Goal: Navigation & Orientation: Find specific page/section

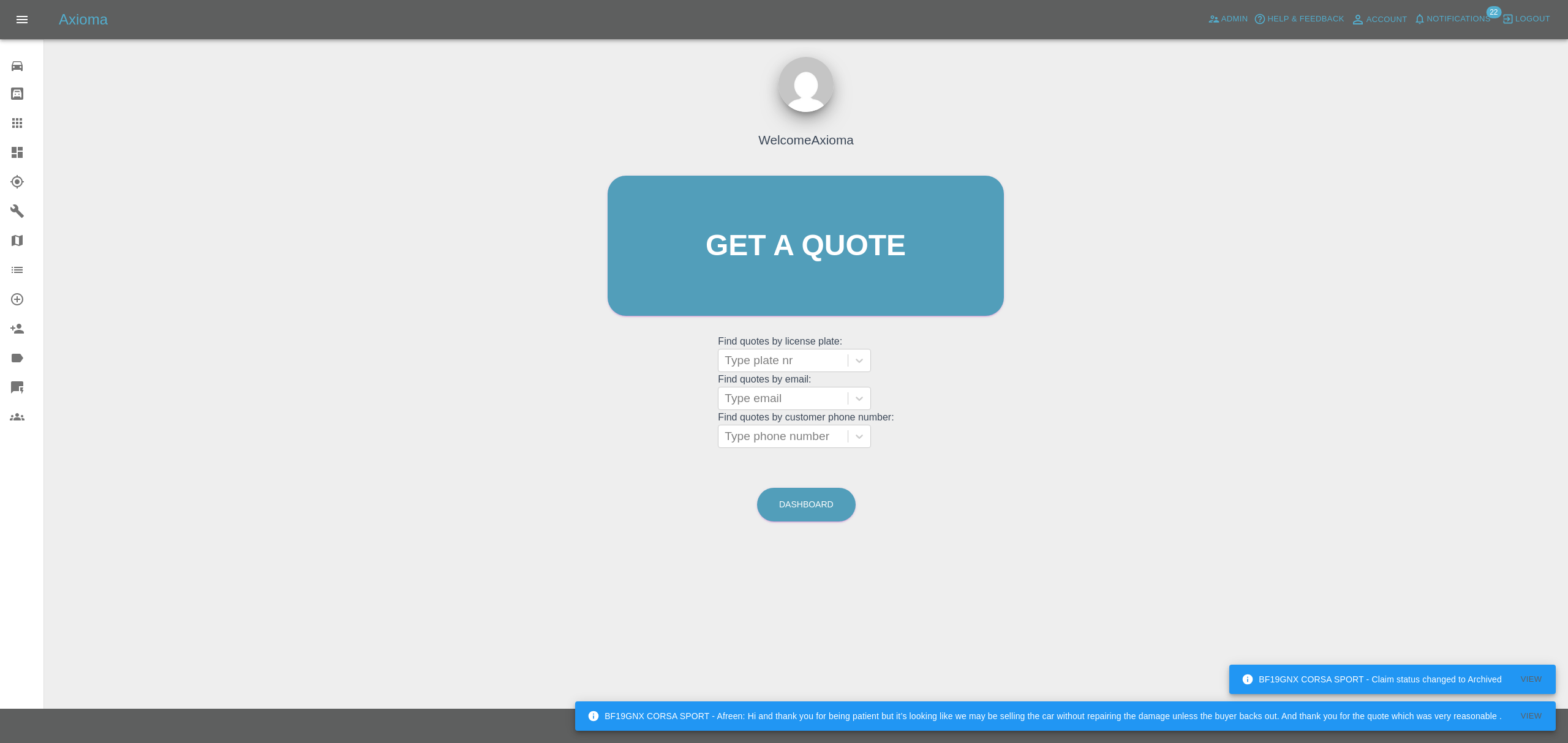
click at [1451, 33] on div "Axioma Admin Help & Feedback Account Notifications 22 Logout" at bounding box center [784, 19] width 1568 height 39
click at [1455, 13] on span "Notifications" at bounding box center [1459, 18] width 64 height 14
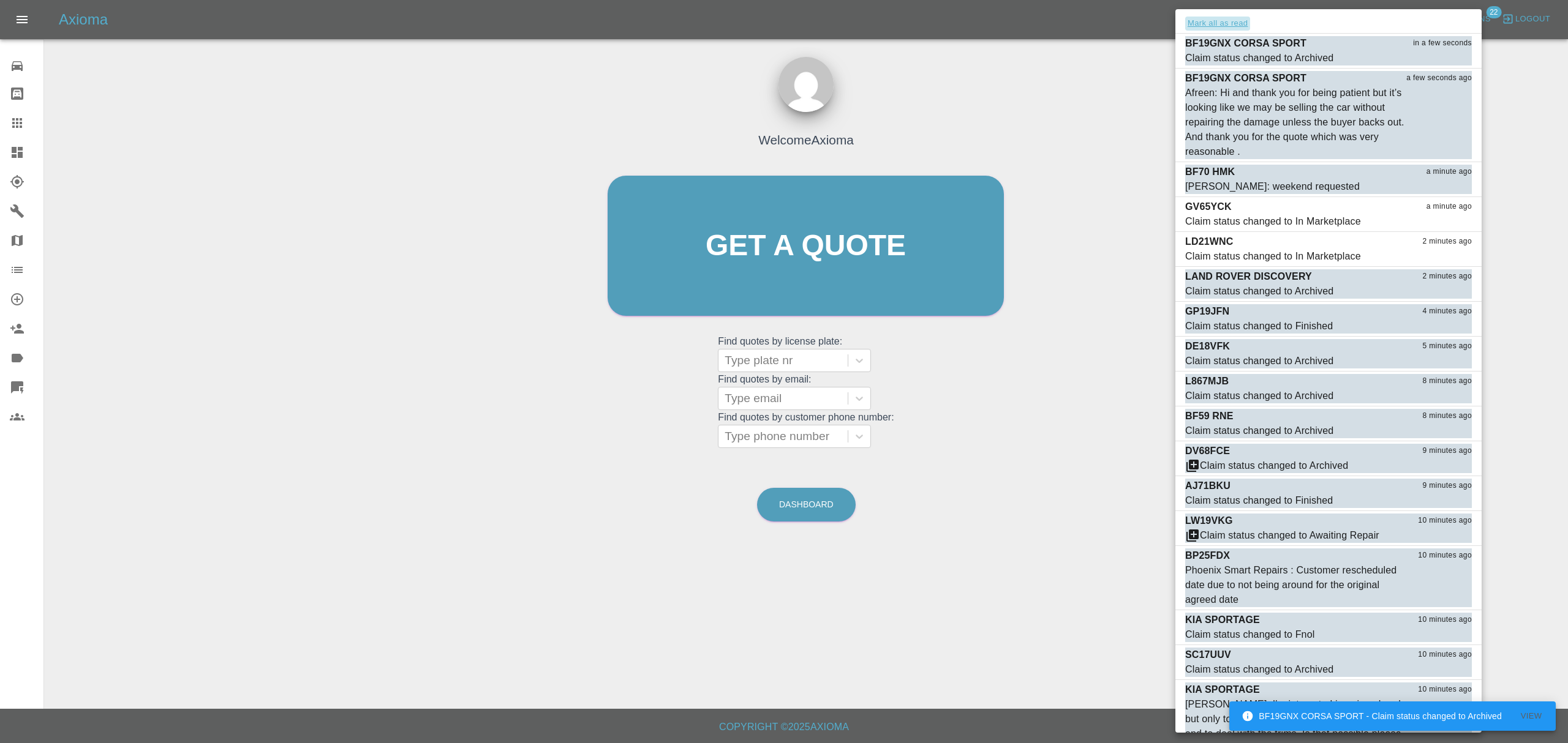
click at [1207, 26] on button "Mark all as read" at bounding box center [1217, 23] width 65 height 14
click at [1094, 164] on div at bounding box center [784, 372] width 1568 height 743
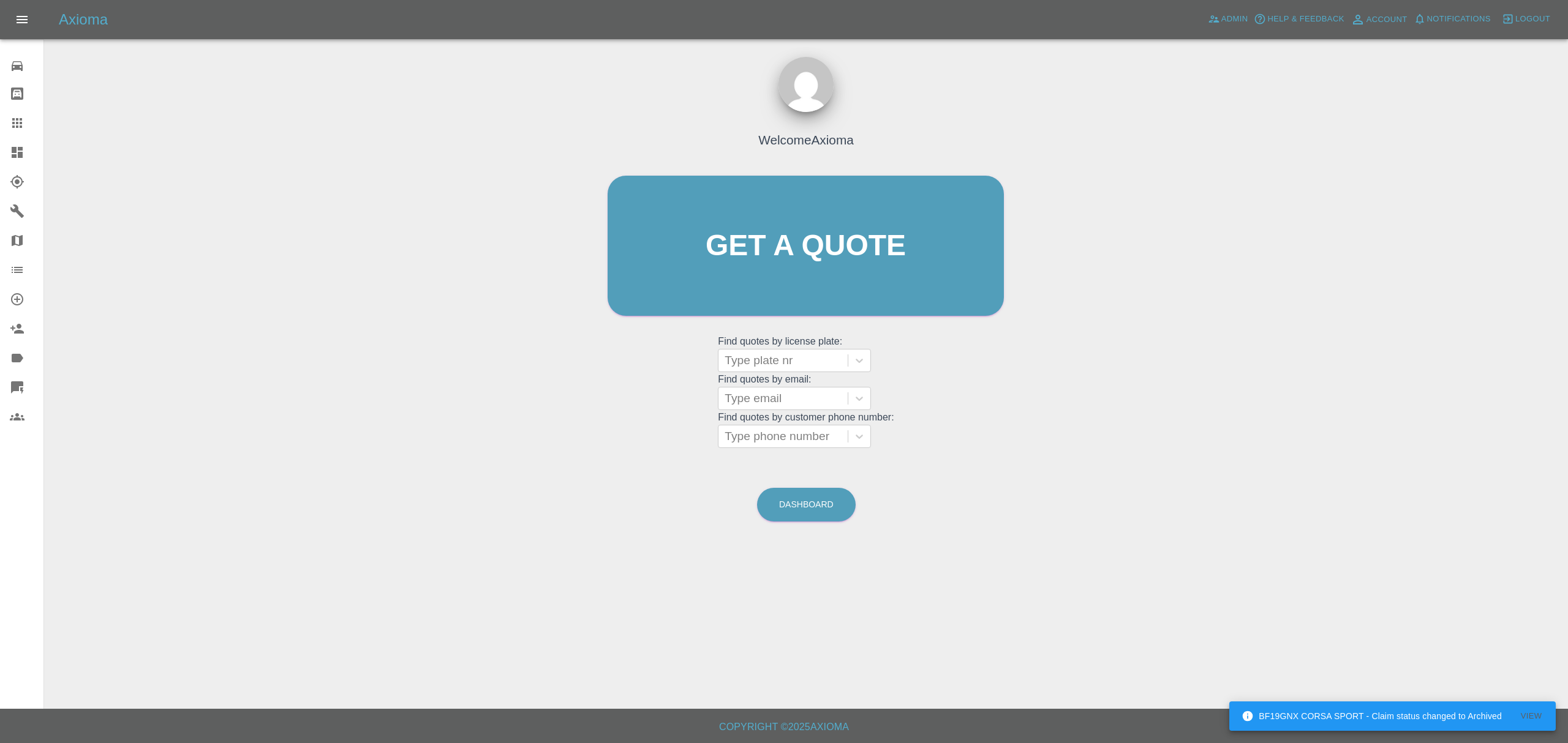
click at [1228, 40] on div at bounding box center [806, 34] width 1505 height 39
click at [1228, 27] on link "Admin" at bounding box center [1228, 19] width 47 height 19
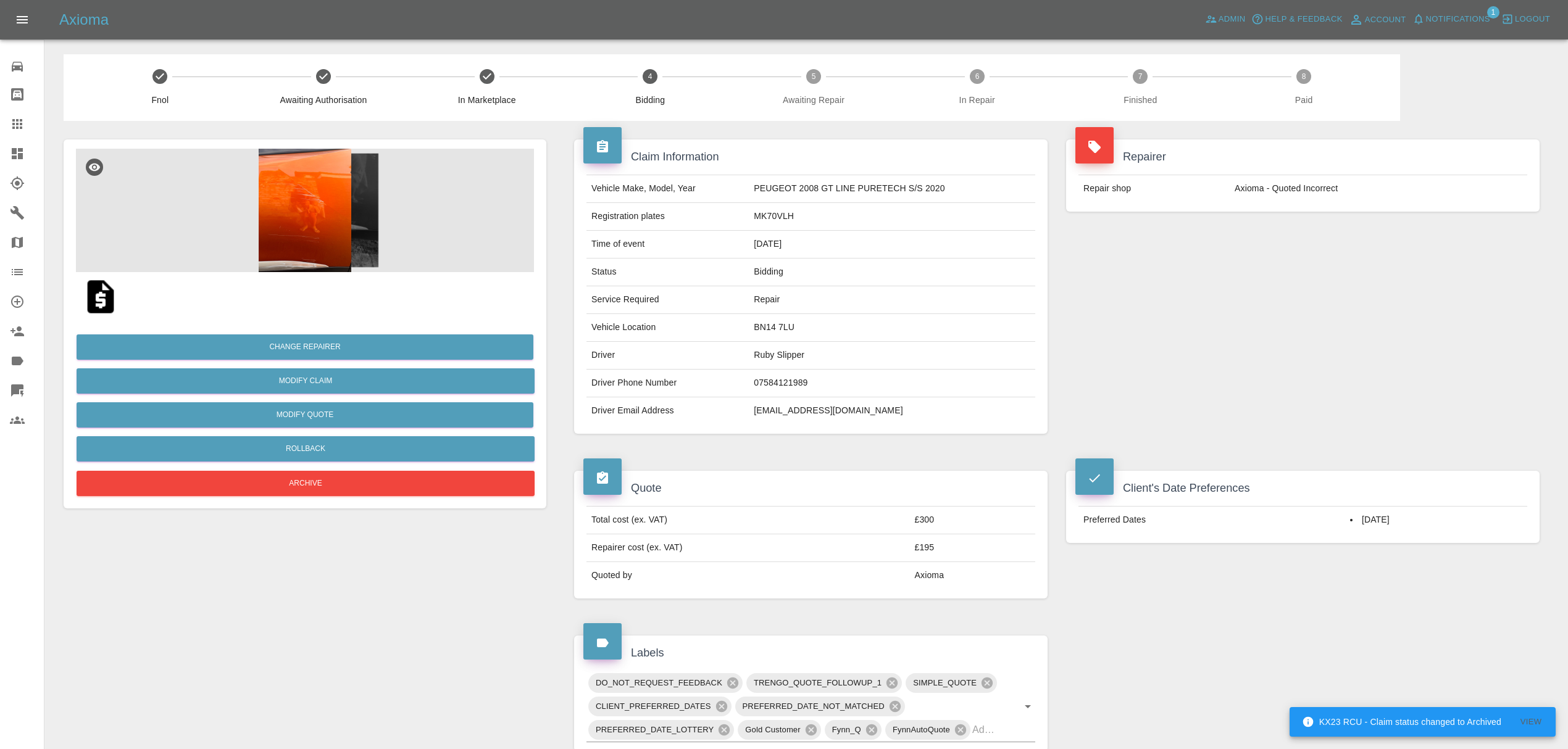
click at [1448, 14] on span "Notifications" at bounding box center [1458, 18] width 64 height 14
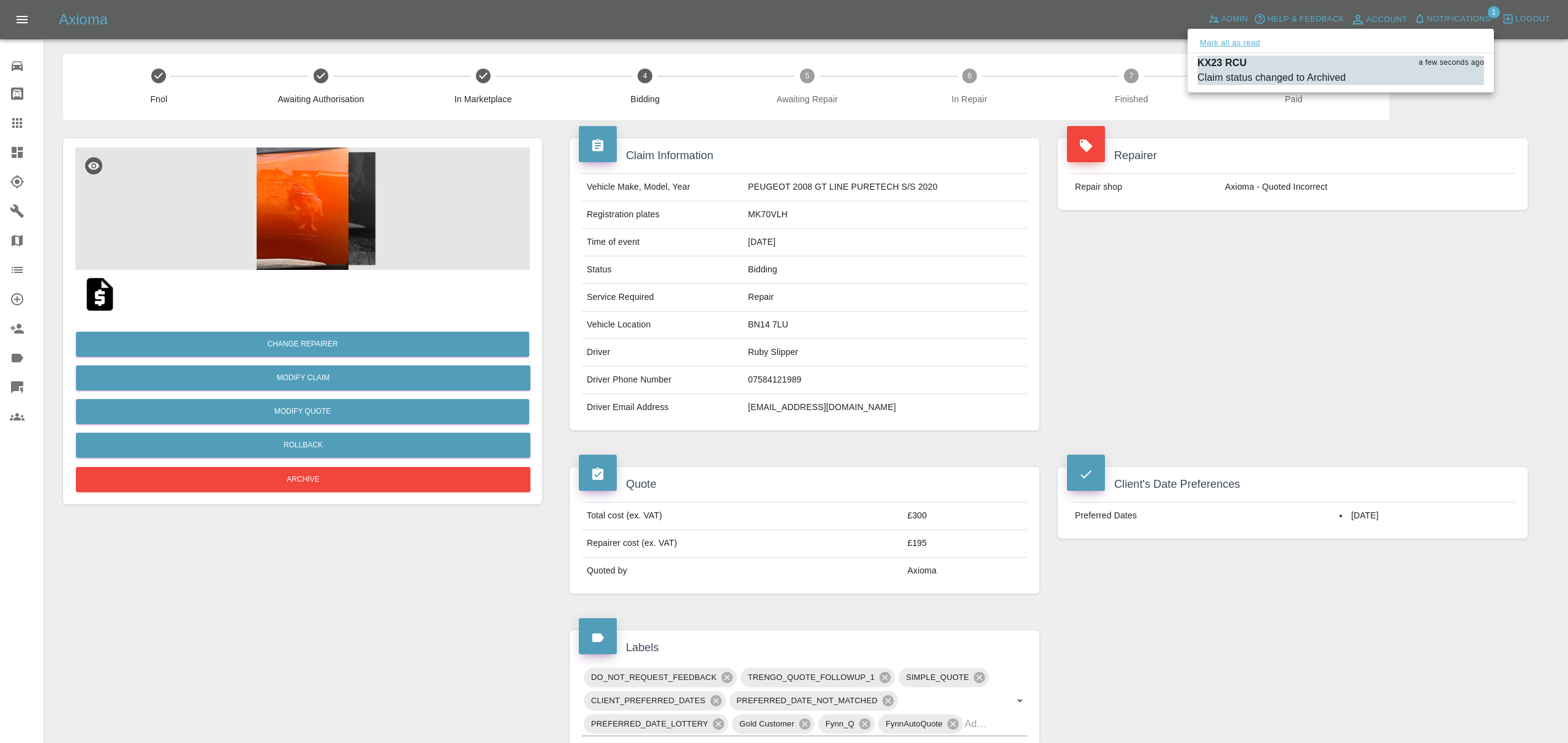
click at [1226, 49] on button "Mark all as read" at bounding box center [1229, 43] width 65 height 14
click at [1050, 258] on div at bounding box center [784, 372] width 1568 height 743
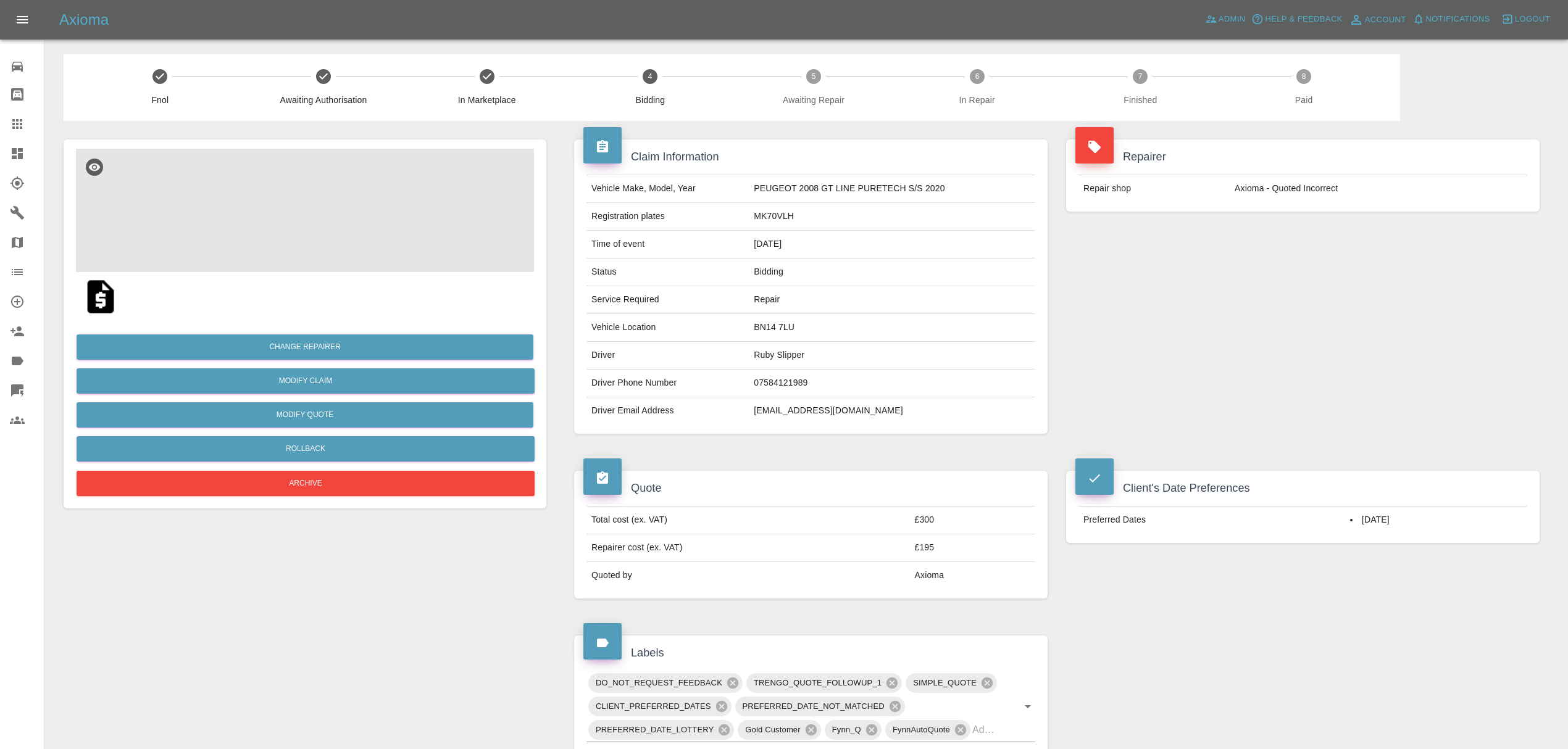
click at [307, 232] on img at bounding box center [306, 211] width 458 height 123
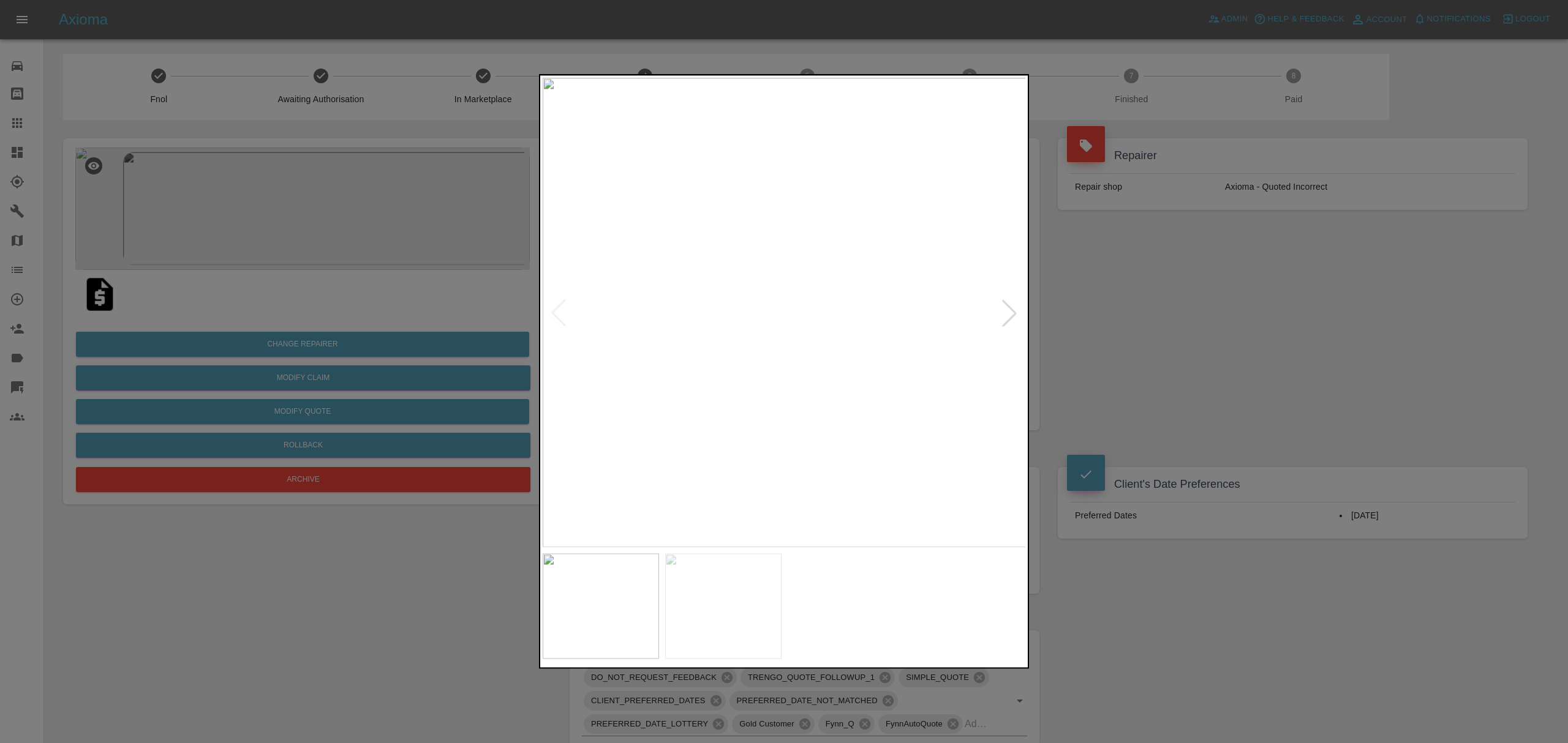
click at [998, 309] on div at bounding box center [1010, 313] width 27 height 27
click at [1206, 311] on div at bounding box center [784, 372] width 1568 height 743
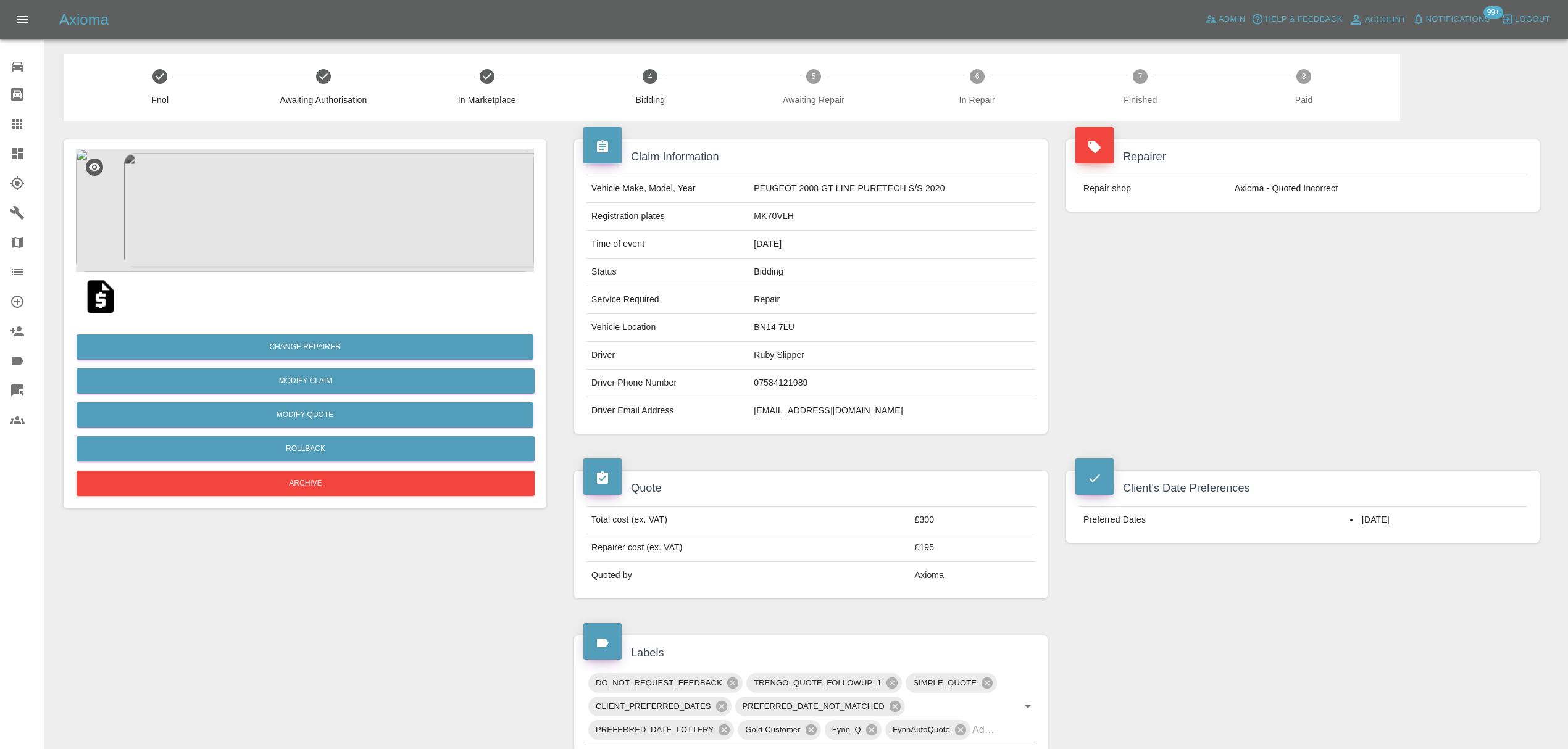
click at [311, 203] on img at bounding box center [306, 211] width 458 height 123
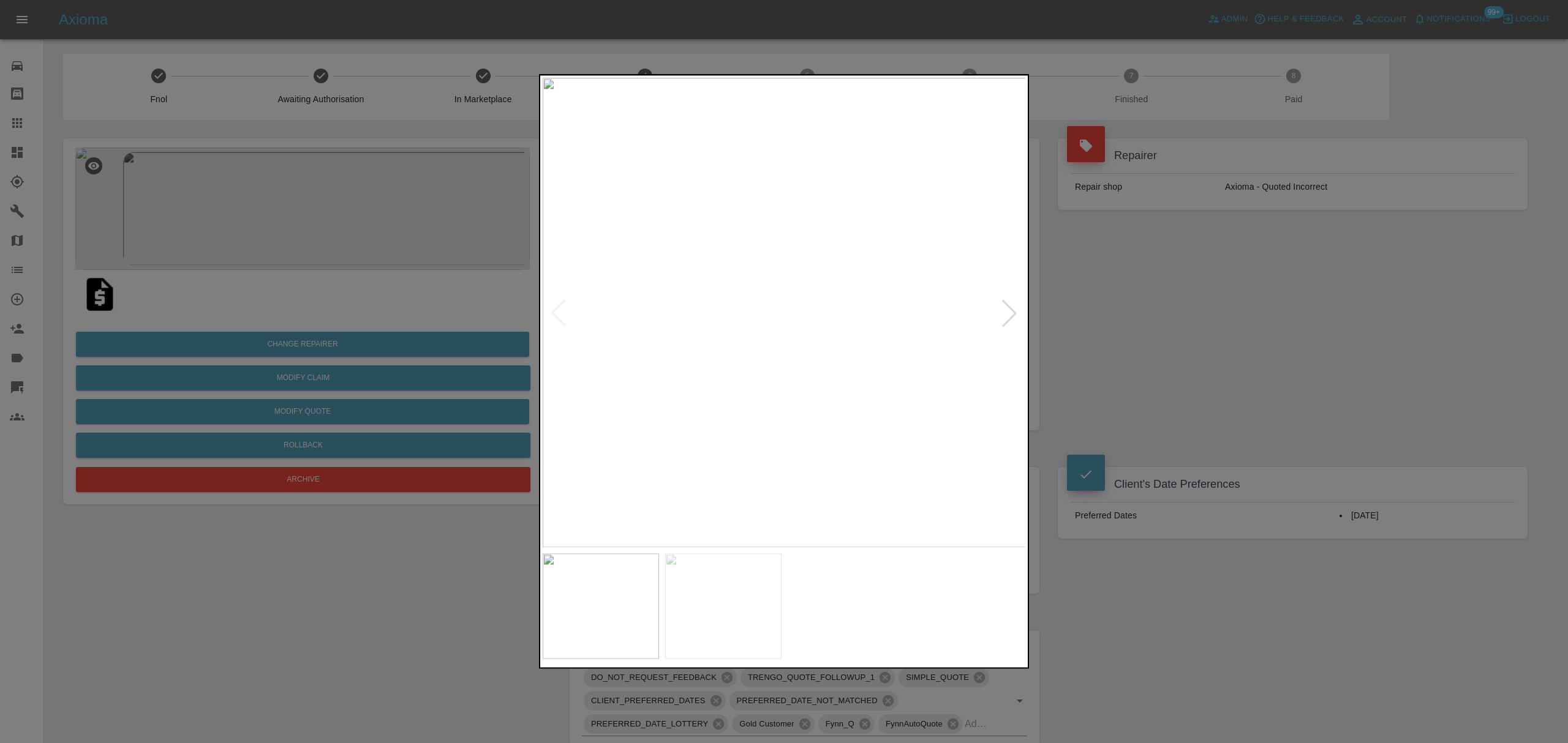
click at [1010, 313] on div at bounding box center [1010, 313] width 27 height 27
click at [1164, 349] on div at bounding box center [784, 372] width 1568 height 743
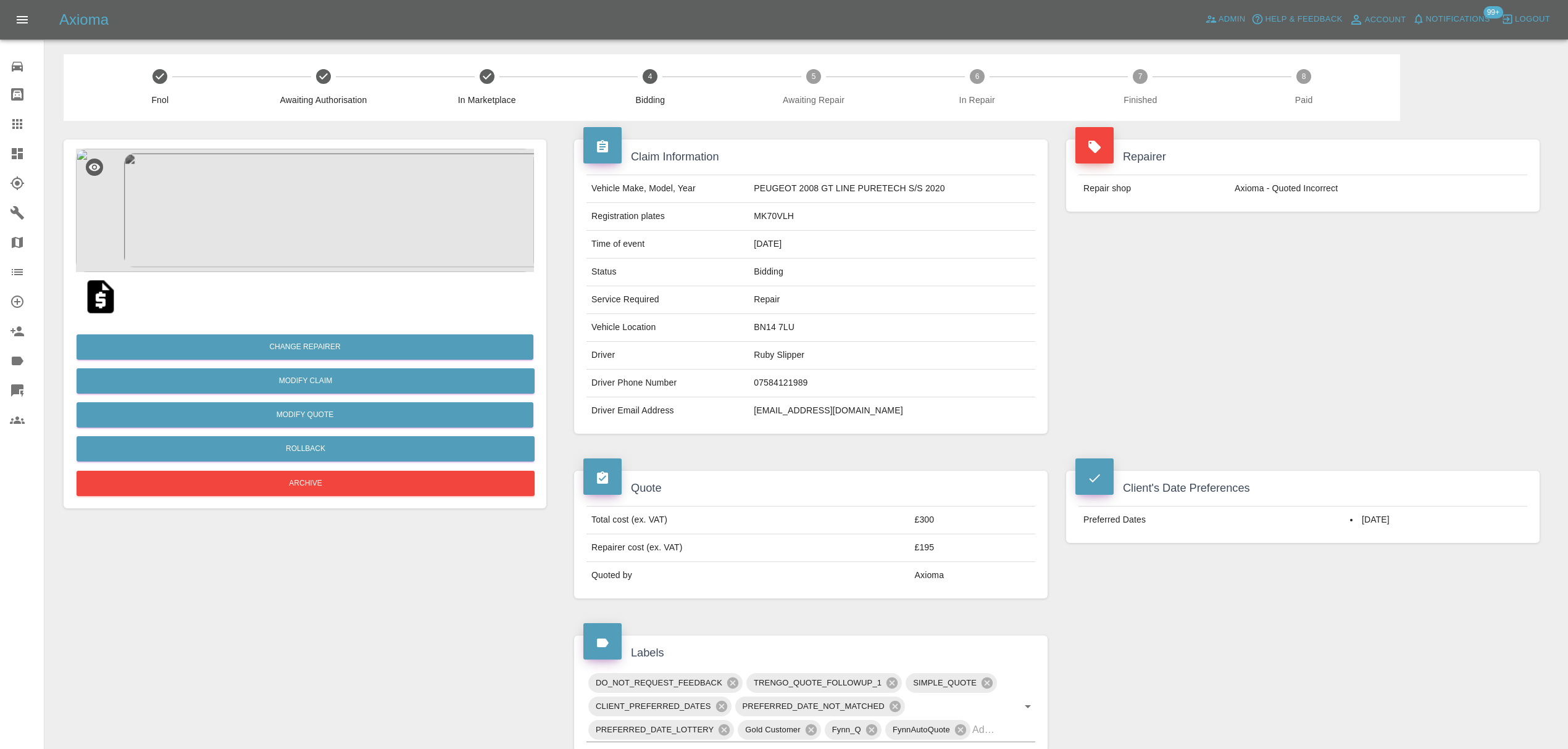
click at [95, 290] on img at bounding box center [100, 296] width 40 height 40
click at [1437, 20] on span "Notifications" at bounding box center [1458, 18] width 64 height 14
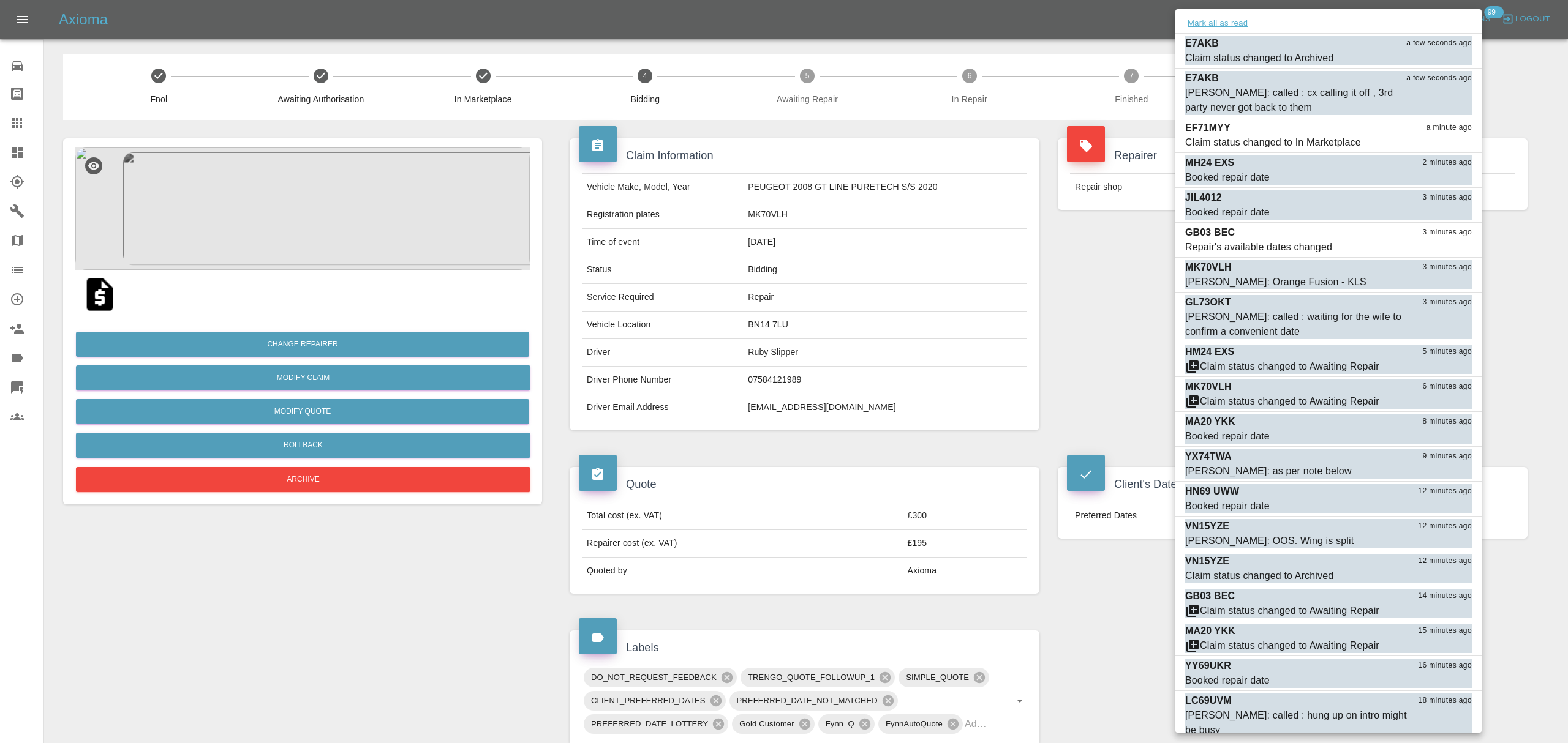
click at [1233, 27] on button "Mark all as read" at bounding box center [1217, 23] width 65 height 14
click at [1165, 409] on div at bounding box center [784, 372] width 1568 height 743
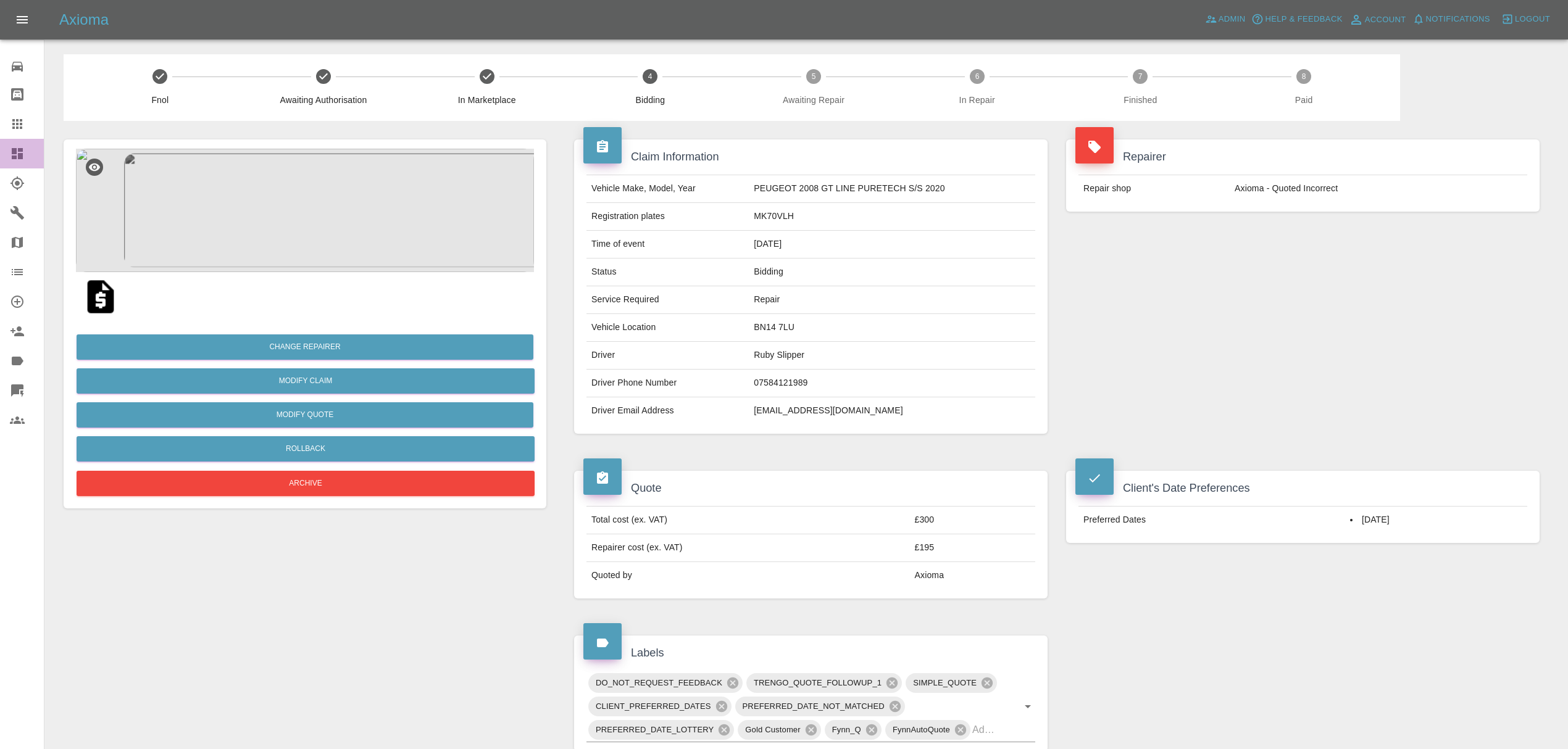
click at [16, 154] on icon at bounding box center [17, 154] width 11 height 11
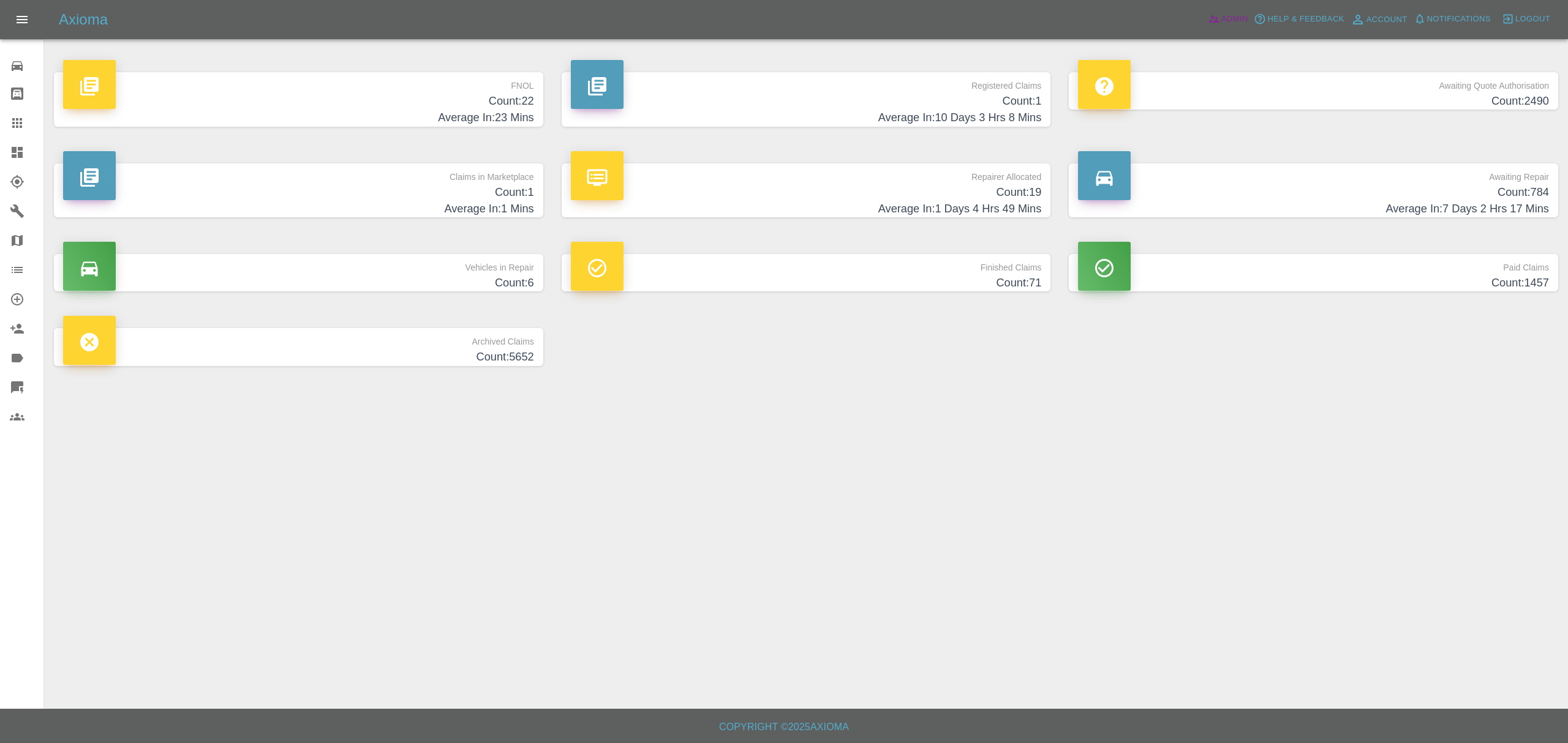
click at [1205, 22] on link "Admin" at bounding box center [1228, 19] width 47 height 19
